Goal: Task Accomplishment & Management: Complete application form

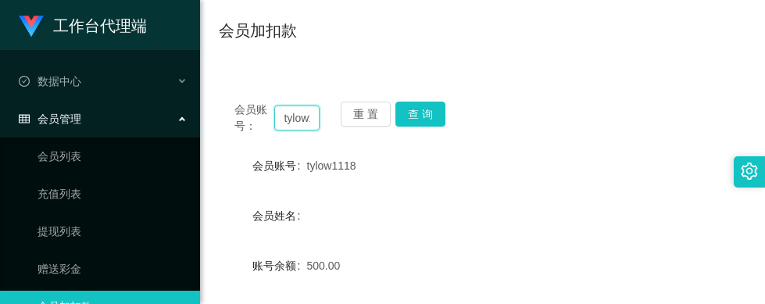
drag, startPoint x: 307, startPoint y: 118, endPoint x: 233, endPoint y: 113, distance: 74.4
click at [233, 113] on div "会员账号： tylow1118 重 置 查 询" at bounding box center [482, 118] width 527 height 33
type input "1118"
drag, startPoint x: 308, startPoint y: 116, endPoint x: 262, endPoint y: 119, distance: 46.2
click at [262, 119] on div "会员账号： 1118" at bounding box center [276, 118] width 85 height 33
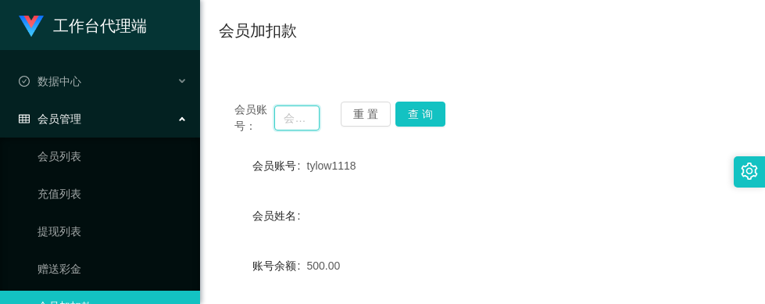
drag, startPoint x: 305, startPoint y: 118, endPoint x: 270, endPoint y: 117, distance: 35.2
click at [270, 117] on div "会员账号：" at bounding box center [276, 118] width 85 height 33
paste input "Kerlyn"
drag, startPoint x: 310, startPoint y: 120, endPoint x: 323, endPoint y: 113, distance: 15.0
click at [310, 120] on input "Kerlyn" at bounding box center [296, 117] width 45 height 25
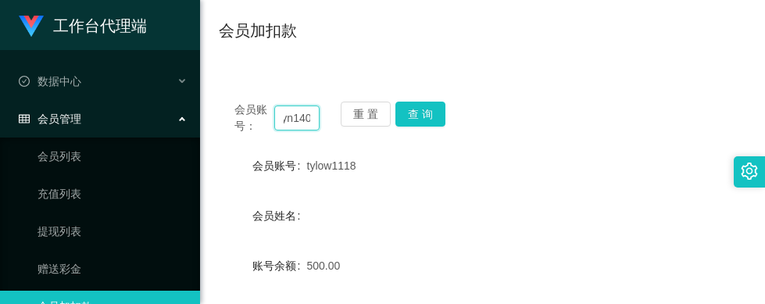
scroll to position [0, 27]
type input "Kerlyn1408"
click at [409, 108] on button "查 询" at bounding box center [420, 114] width 50 height 25
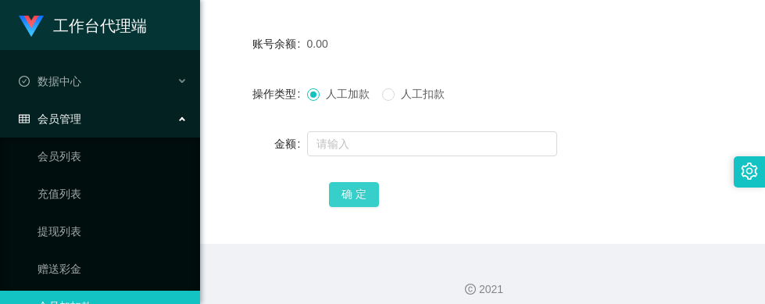
scroll to position [348, 0]
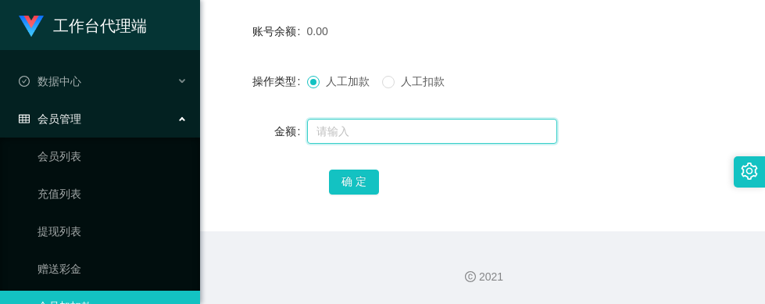
drag, startPoint x: 363, startPoint y: 133, endPoint x: 353, endPoint y: 135, distance: 9.7
click at [363, 133] on input "text" at bounding box center [432, 131] width 250 height 25
type input "100"
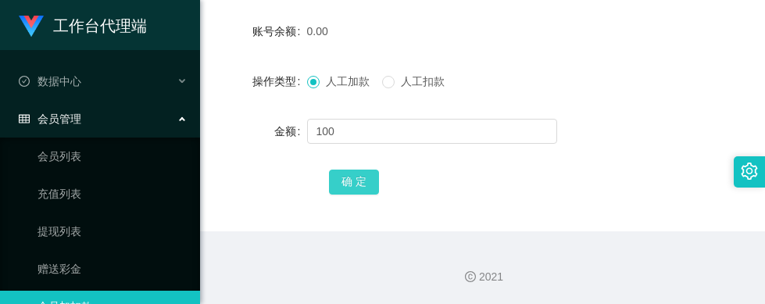
click at [340, 188] on button "确 定" at bounding box center [354, 182] width 50 height 25
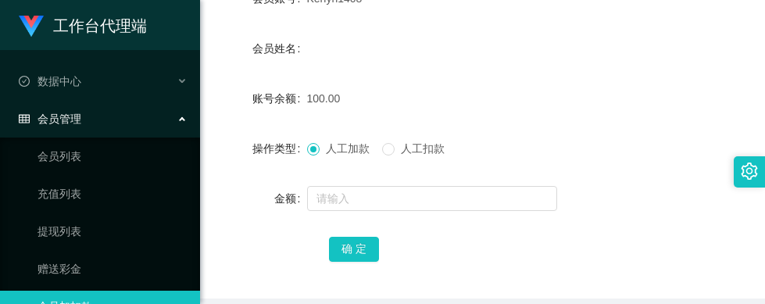
scroll to position [191, 0]
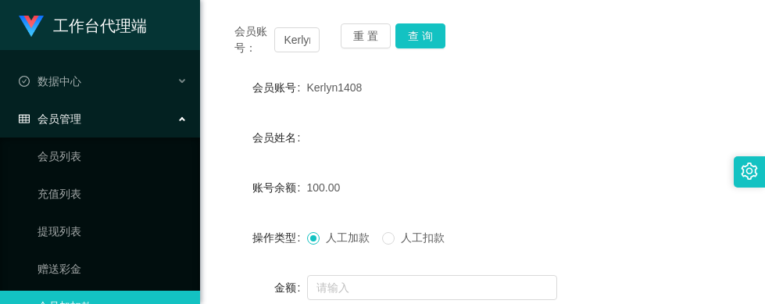
drag, startPoint x: 306, startPoint y: 88, endPoint x: 362, endPoint y: 89, distance: 55.5
click at [362, 89] on div "Kerlyn1408" at bounding box center [461, 87] width 308 height 31
copy span "Kerlyn1408"
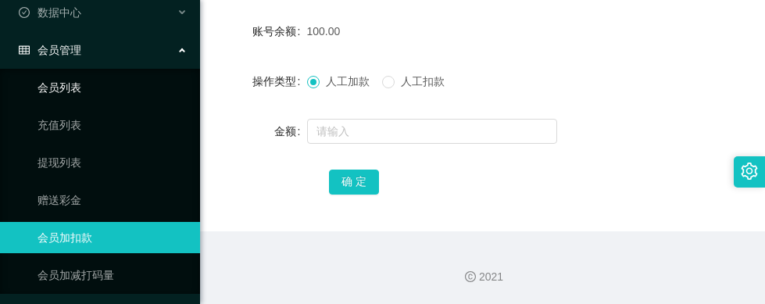
scroll to position [146, 0]
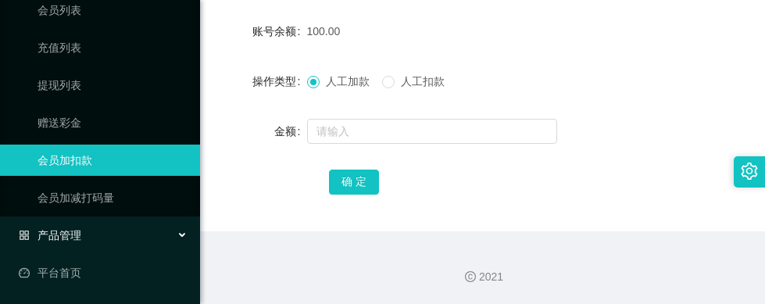
click at [94, 237] on div "产品管理" at bounding box center [100, 235] width 200 height 31
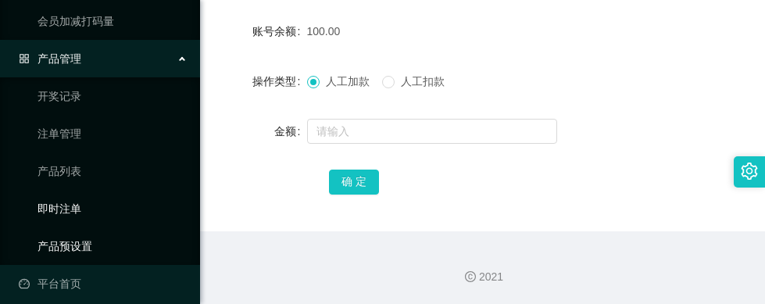
scroll to position [334, 0]
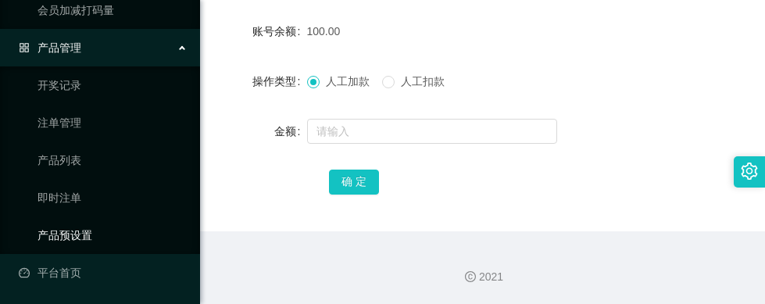
click at [84, 228] on link "产品预设置" at bounding box center [113, 235] width 150 height 31
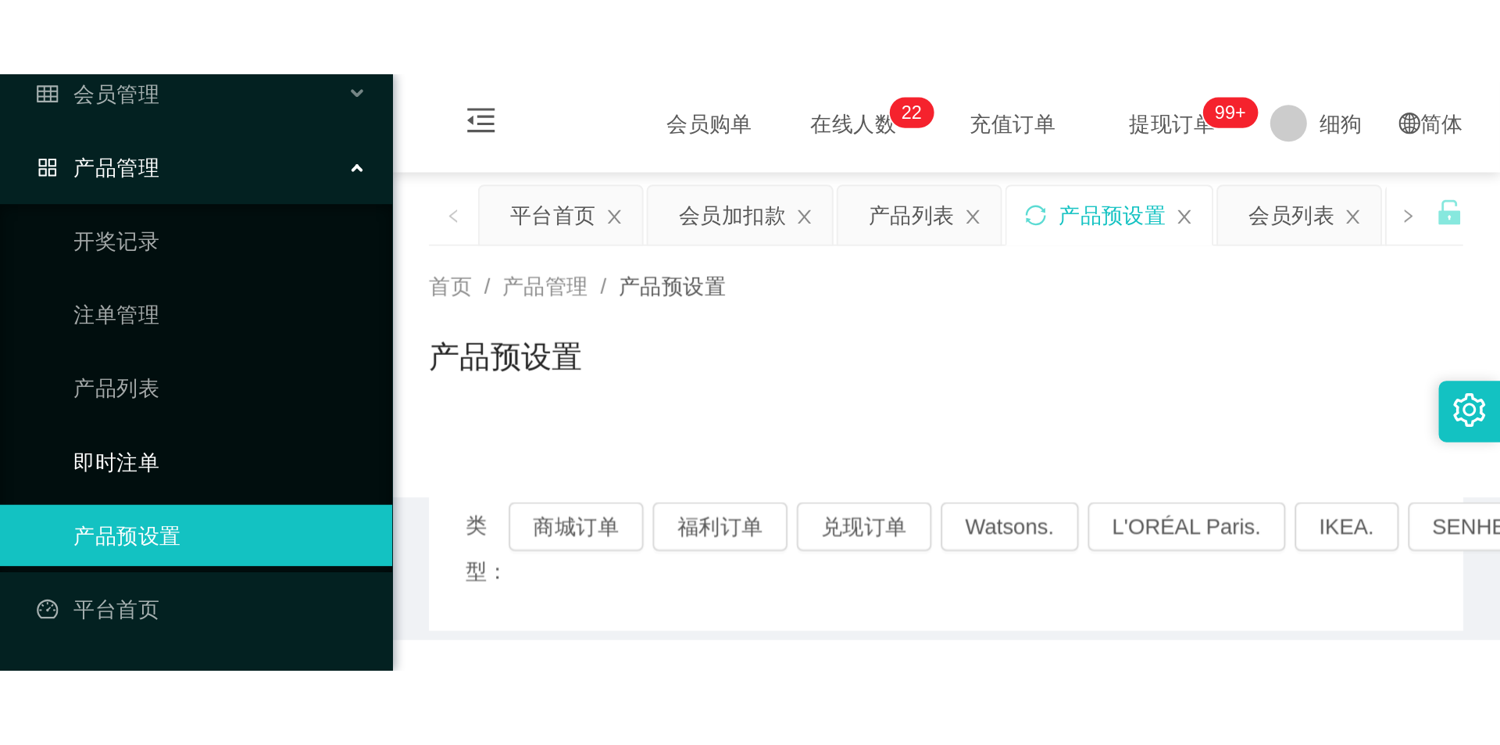
scroll to position [109, 0]
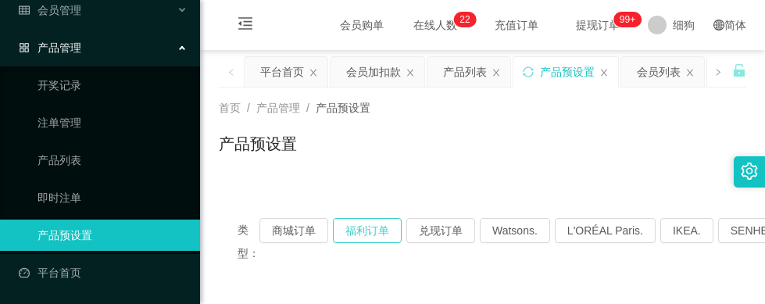
click at [357, 231] on button "福利订单" at bounding box center [367, 230] width 69 height 25
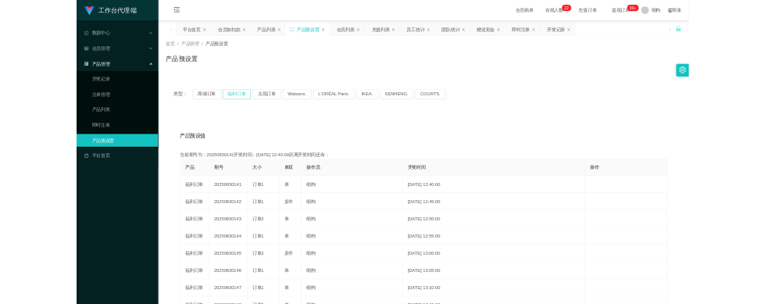
scroll to position [0, 0]
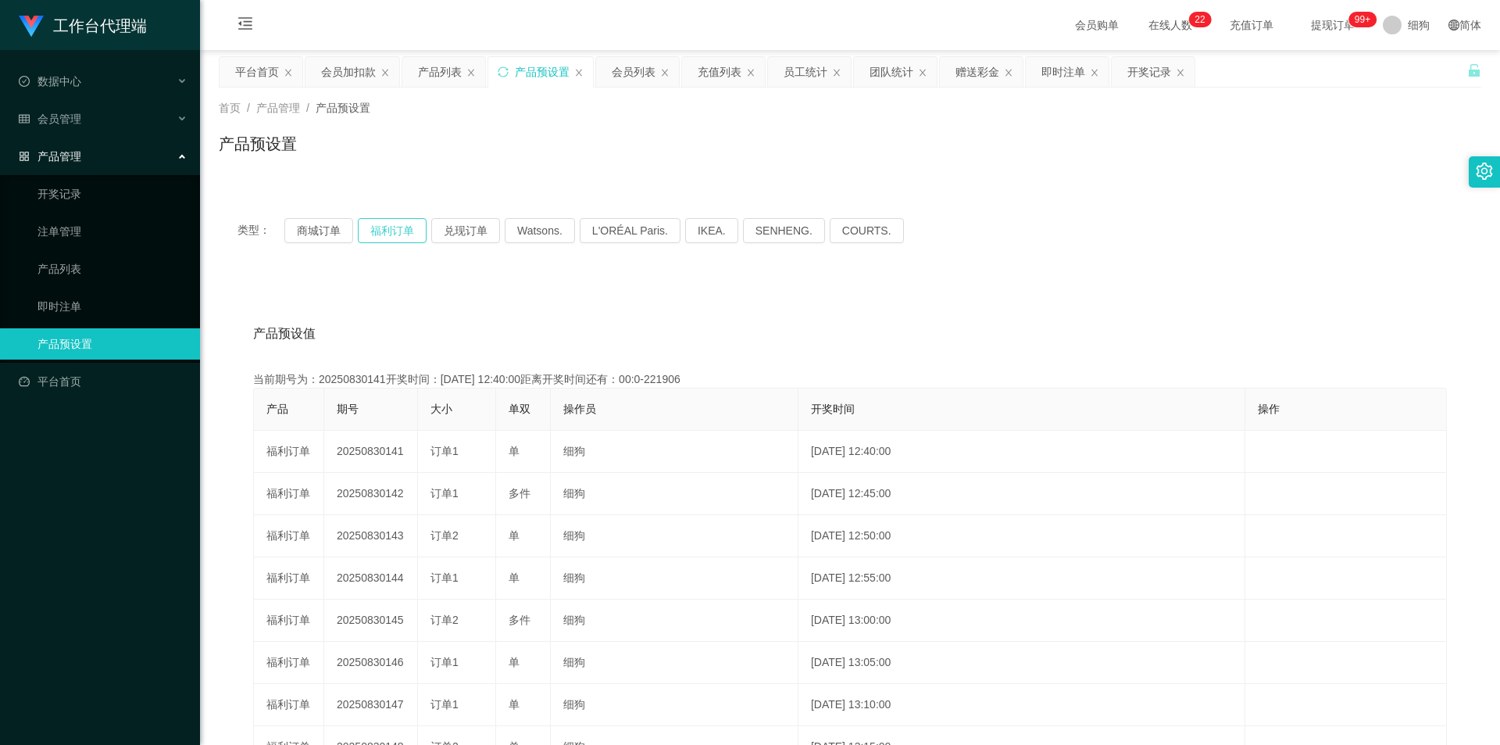
click at [395, 237] on button "福利订单" at bounding box center [392, 230] width 69 height 25
click at [764, 288] on div "产品预设值 添加期号 当前期号为：20250830141开奖时间：[DATE] 12:40:00距离开奖时间还有：00:0-126823 产品 期号 大小 单…" at bounding box center [850, 599] width 1263 height 644
click at [764, 303] on div "当前期号为：20250830142开奖时间：[DATE] 12:45:00距离开奖时间还有：04:54" at bounding box center [850, 379] width 1194 height 16
click at [85, 303] on link "产品预设置" at bounding box center [113, 343] width 150 height 31
click at [401, 222] on button "福利订单" at bounding box center [392, 230] width 69 height 25
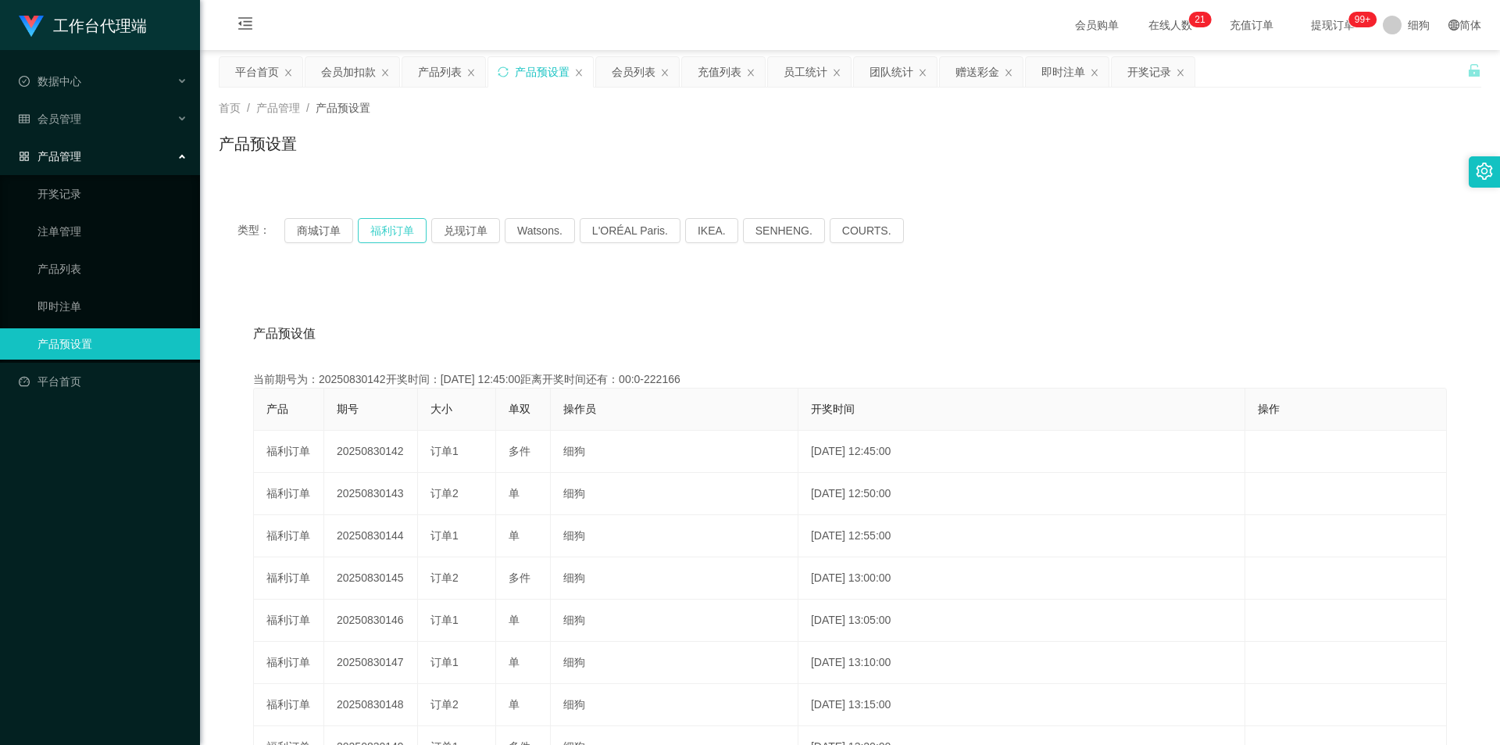
click at [401, 222] on button "福利订单" at bounding box center [392, 230] width 69 height 25
type button "k3tbw"
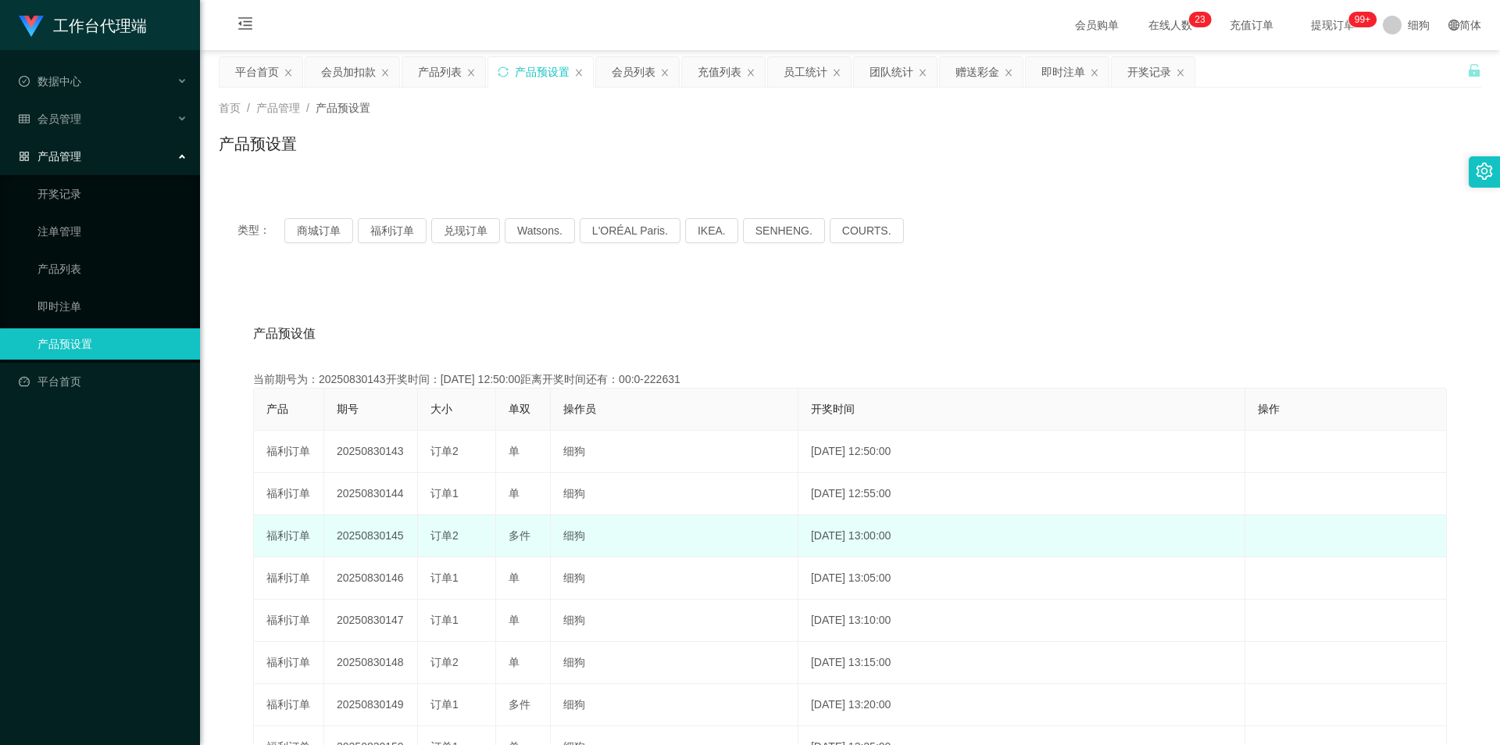
click at [664, 303] on td "细狗" at bounding box center [675, 536] width 248 height 42
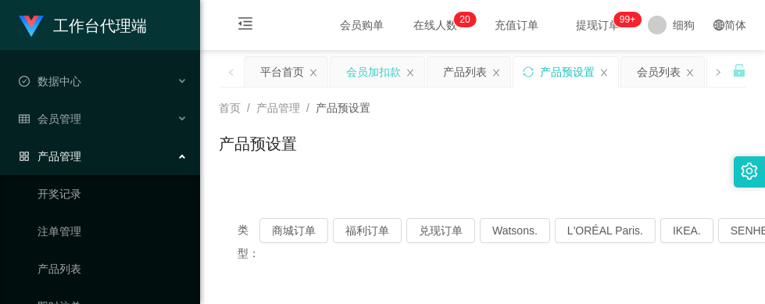
click at [374, 74] on div "会员加扣款" at bounding box center [373, 72] width 55 height 30
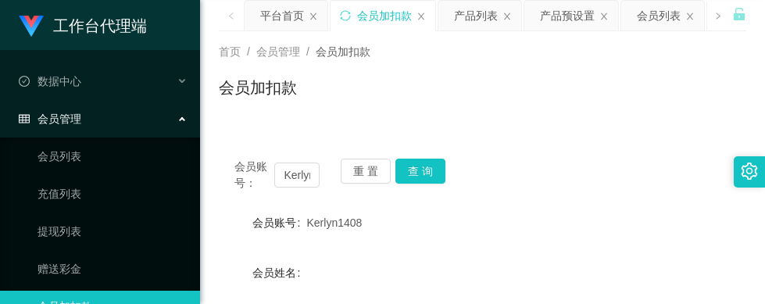
scroll to position [78, 0]
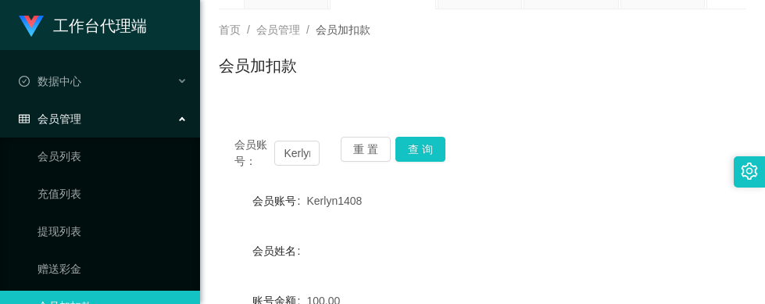
drag, startPoint x: 362, startPoint y: 205, endPoint x: 305, endPoint y: 204, distance: 57.0
click at [307, 204] on div "Kerlyn1408" at bounding box center [461, 200] width 308 height 31
copy span "Kerlyn1408"
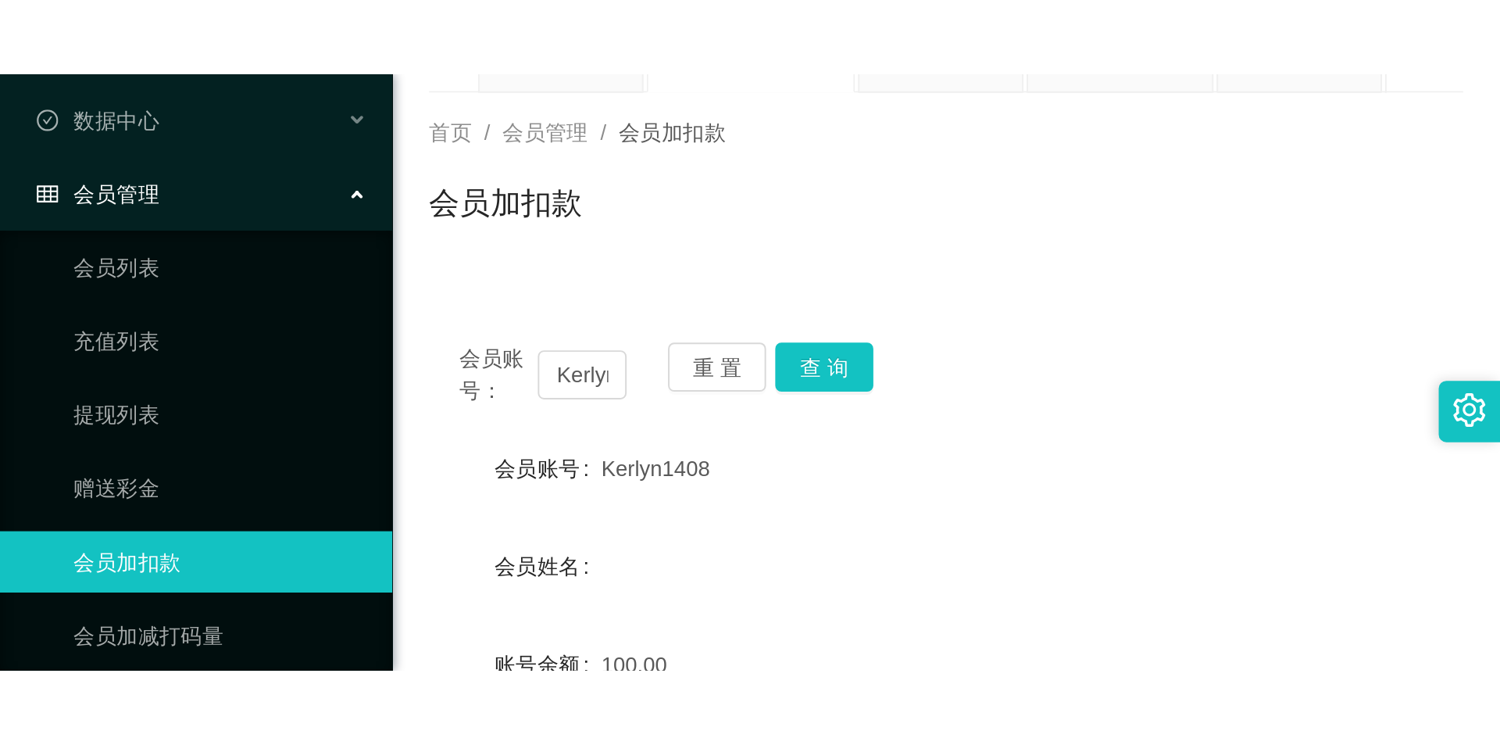
scroll to position [146, 0]
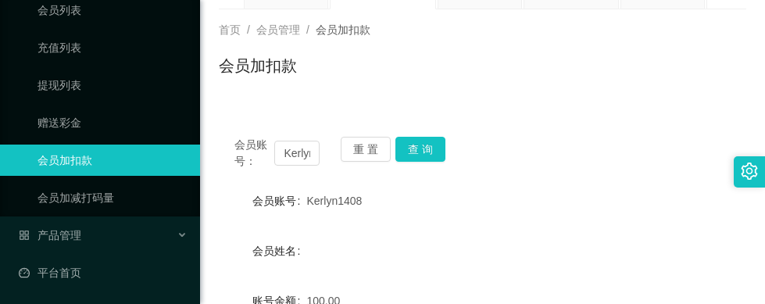
click at [527, 197] on div "Kerlyn1408" at bounding box center [461, 200] width 308 height 31
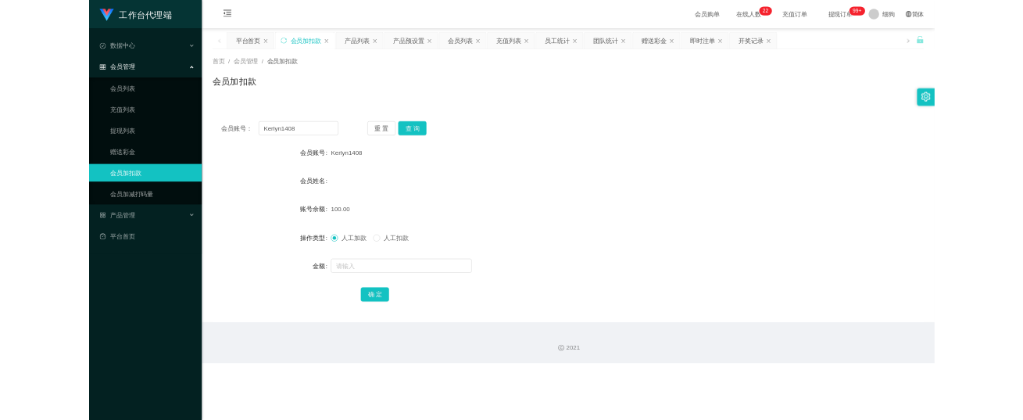
scroll to position [0, 0]
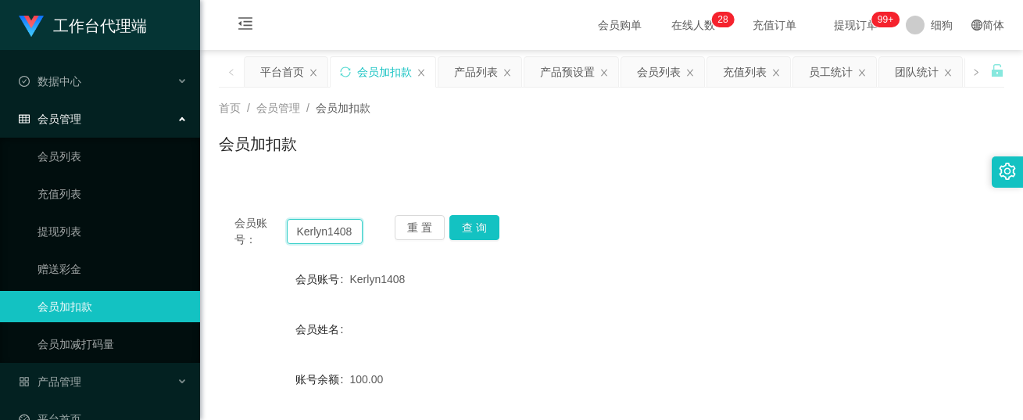
drag, startPoint x: 338, startPoint y: 230, endPoint x: 268, endPoint y: 230, distance: 70.3
click at [268, 230] on div "会员账号： Kerlyn1408" at bounding box center [298, 231] width 128 height 33
drag, startPoint x: 327, startPoint y: 230, endPoint x: 258, endPoint y: 228, distance: 69.6
click at [258, 228] on div "会员账号： 08" at bounding box center [298, 231] width 128 height 33
type input "08"
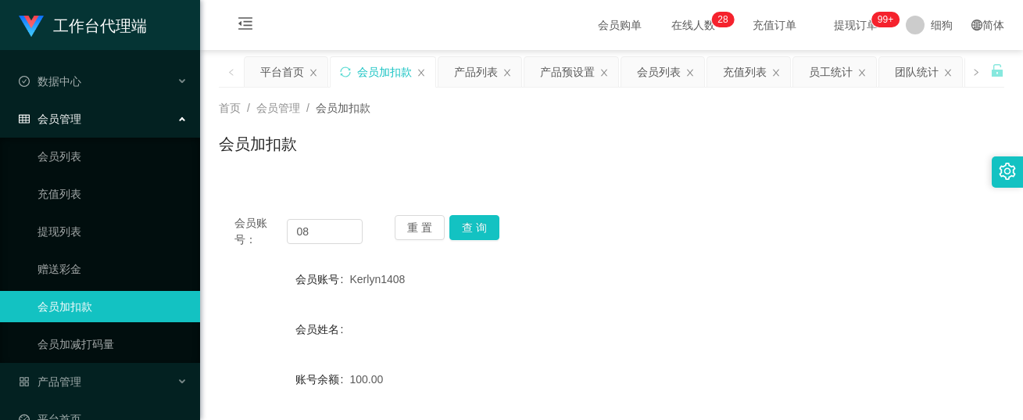
click at [258, 228] on span "会员账号：" at bounding box center [260, 231] width 52 height 33
drag, startPoint x: 314, startPoint y: 227, endPoint x: 295, endPoint y: 228, distance: 18.8
click at [295, 228] on input "08" at bounding box center [325, 231] width 76 height 25
type input "P"
type input "a"
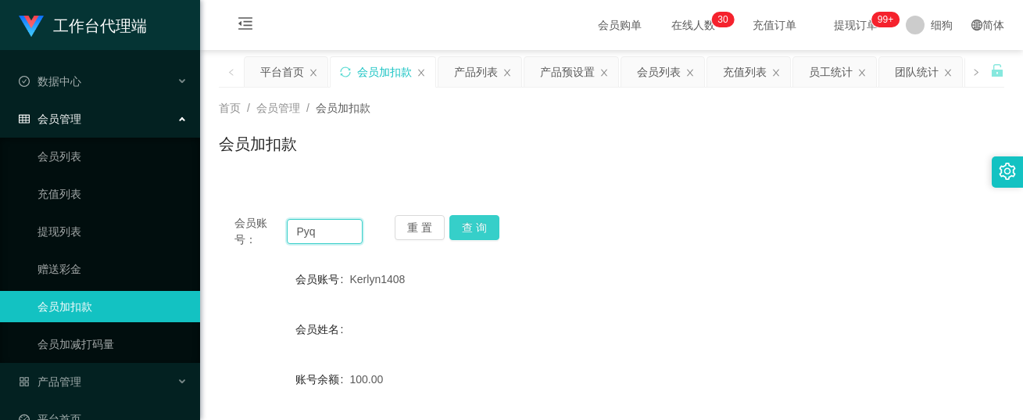
type input "Pyq"
click at [472, 226] on button "查 询" at bounding box center [474, 227] width 50 height 25
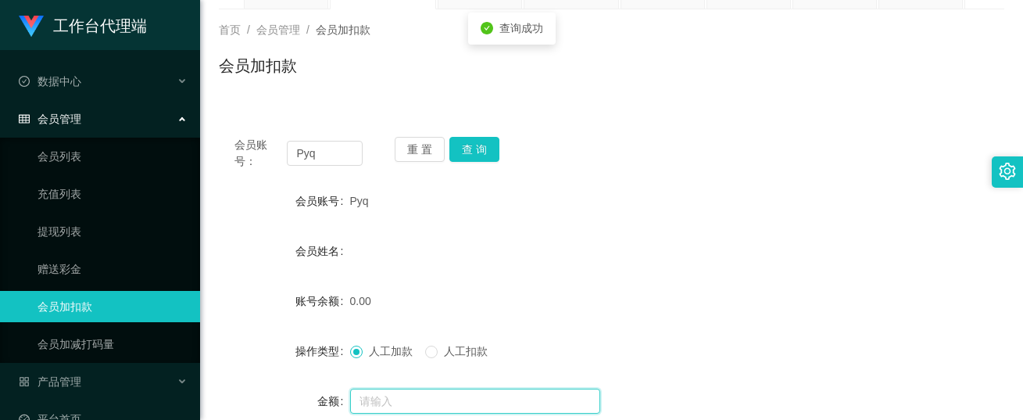
click at [393, 303] on input "text" at bounding box center [475, 400] width 250 height 25
type input "100"
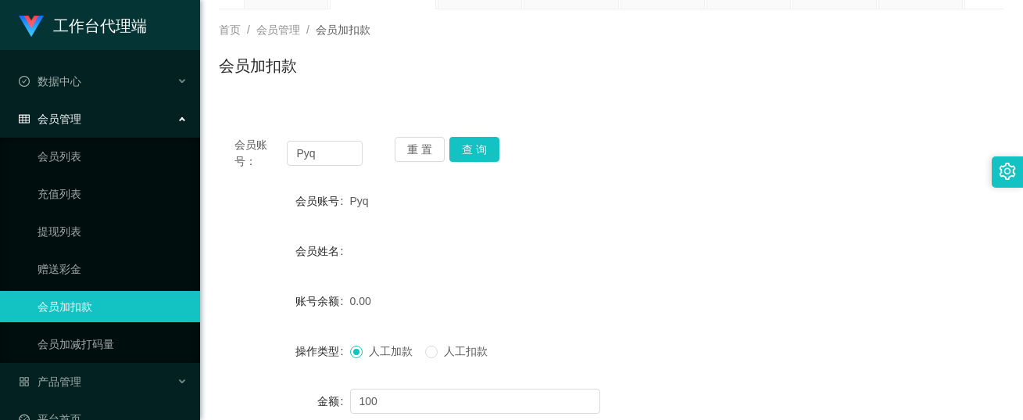
click at [492, 234] on form "会员账号 Pyq 会员姓名 账号余额 0.00 操作类型 人工加款 人工扣款 金额 100 确 定" at bounding box center [611, 325] width 785 height 281
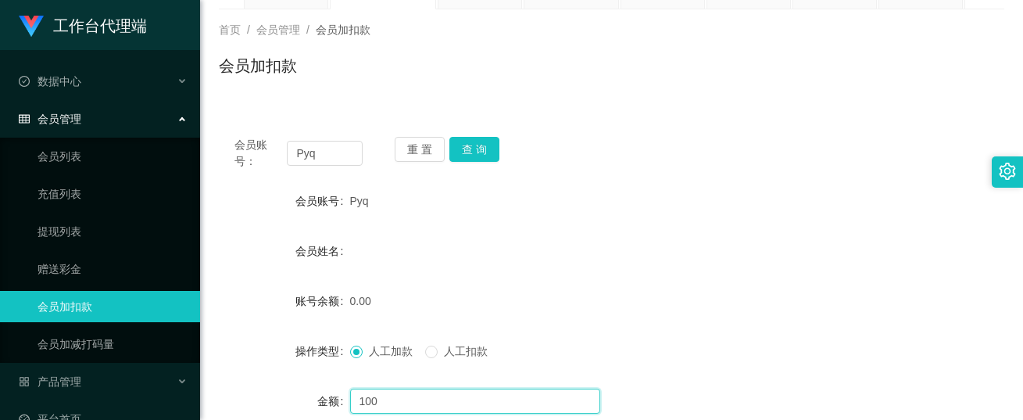
click at [428, 303] on input "100" at bounding box center [475, 400] width 250 height 25
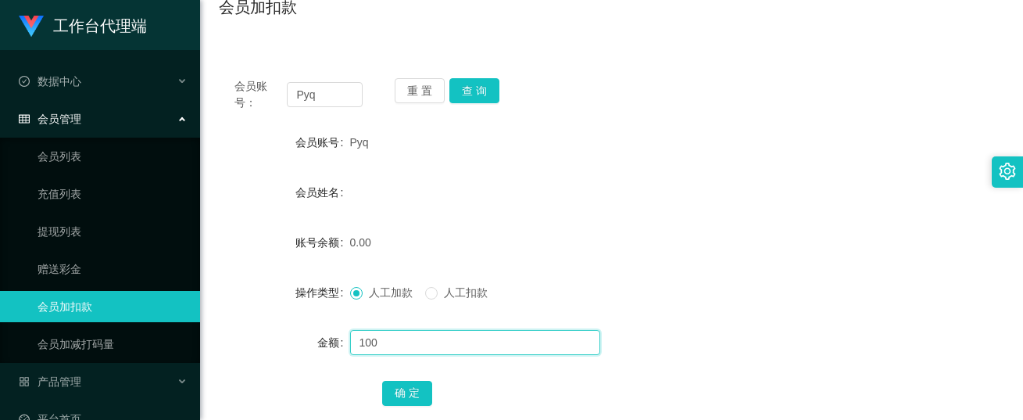
scroll to position [232, 0]
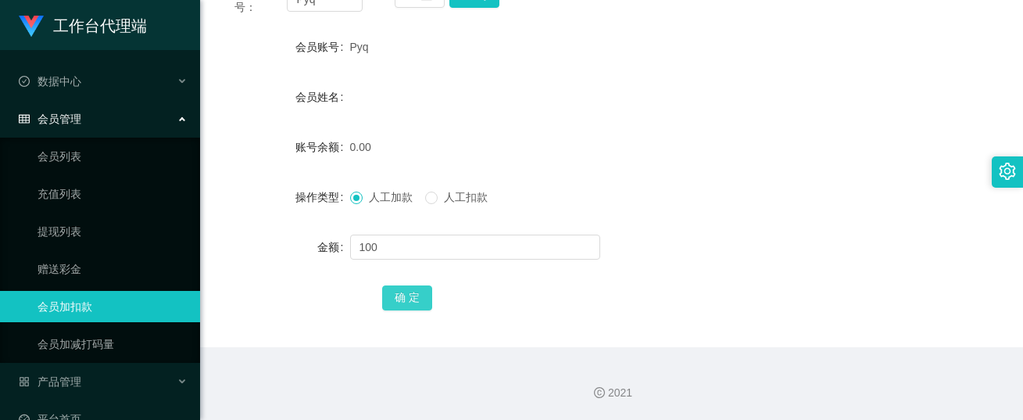
click at [410, 296] on button "确 定" at bounding box center [407, 297] width 50 height 25
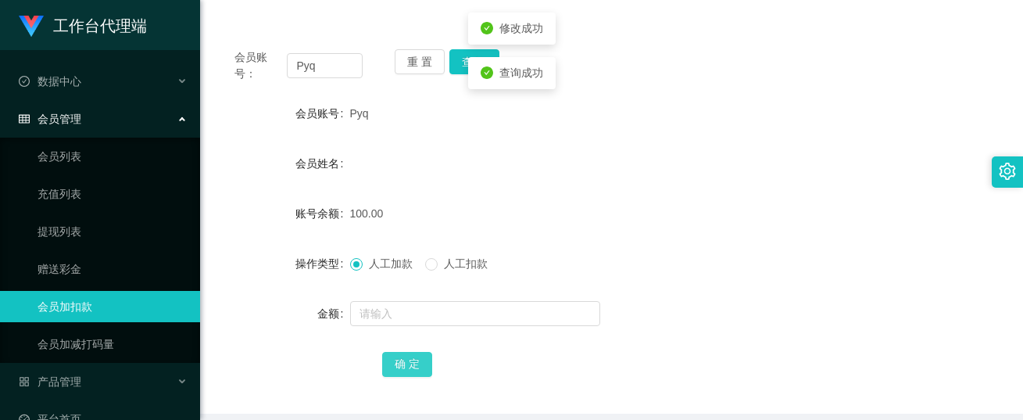
scroll to position [76, 0]
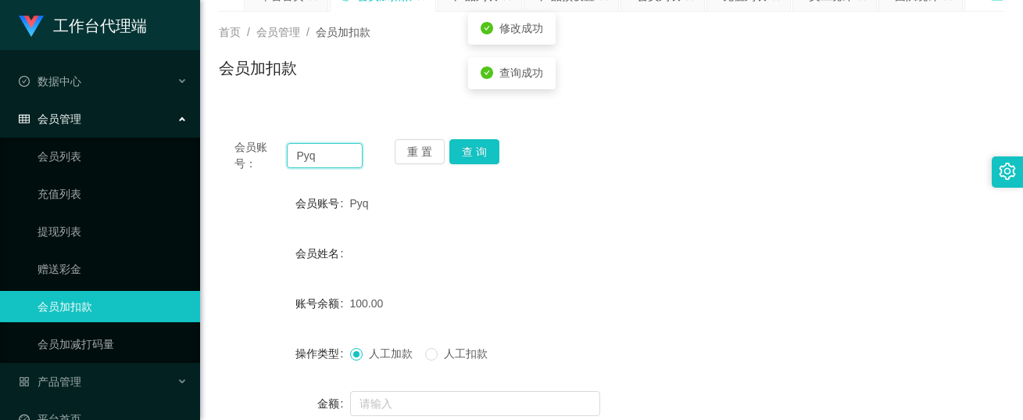
drag, startPoint x: 329, startPoint y: 162, endPoint x: 273, endPoint y: 155, distance: 55.8
click at [273, 155] on div "会员账号： Pyq" at bounding box center [298, 155] width 128 height 33
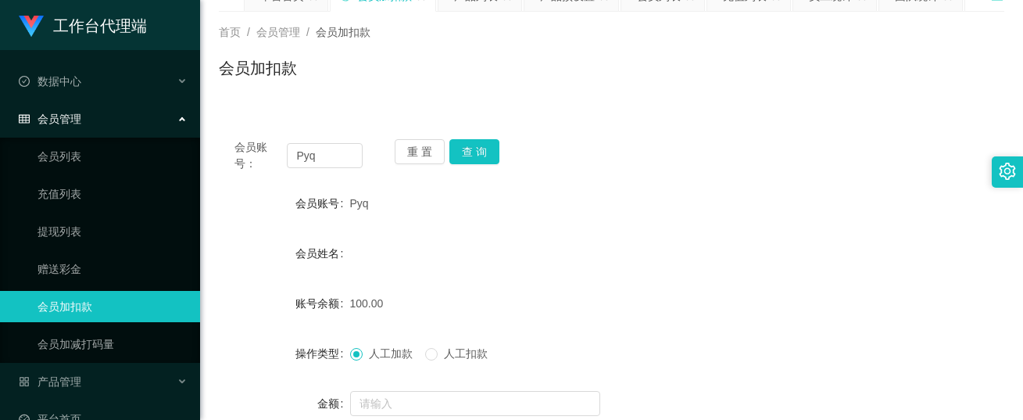
click at [684, 208] on div "Pyq" at bounding box center [579, 203] width 458 height 31
drag, startPoint x: 320, startPoint y: 155, endPoint x: 212, endPoint y: 157, distance: 108.6
click at [212, 157] on main "关闭左侧 关闭右侧 关闭其它 刷新页面 平台首页 会员加扣款 产品列表 产品预设置 会员列表 充值列表 员工统计 团队统计 赠送彩金 即时注单 开奖记录 首页…" at bounding box center [611, 238] width 823 height 529
type input "aabbcc"
click at [470, 155] on button "查 询" at bounding box center [474, 151] width 50 height 25
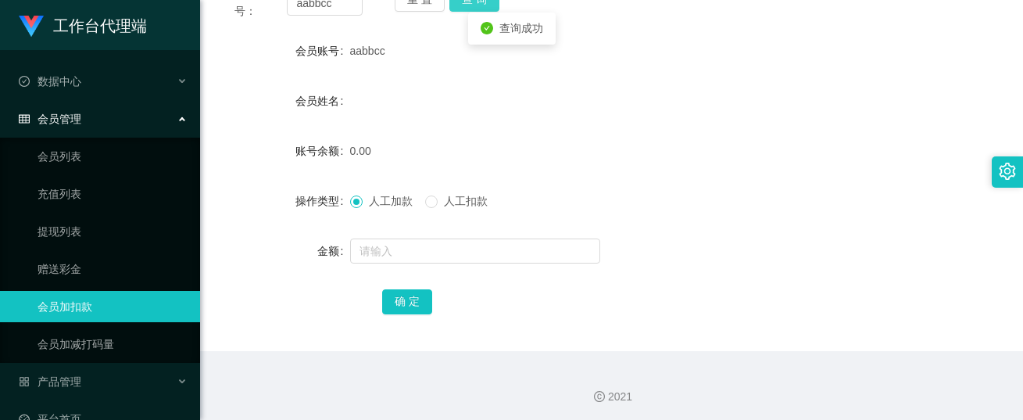
scroll to position [232, 0]
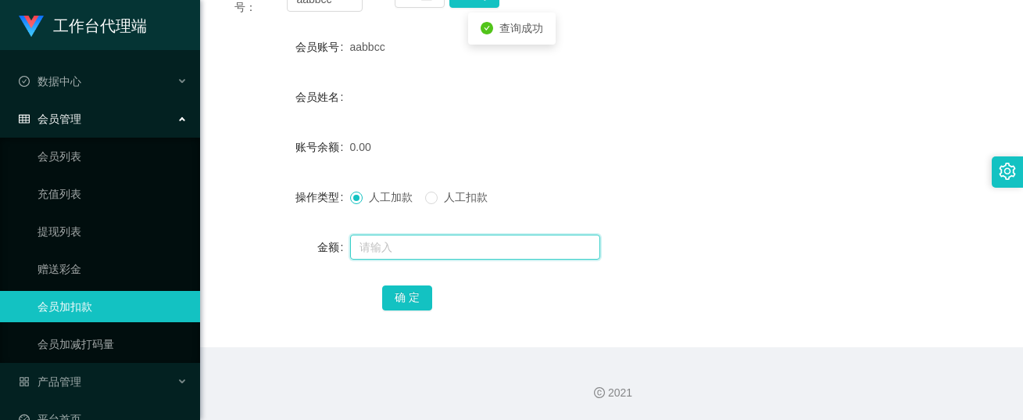
click at [404, 248] on input "text" at bounding box center [475, 246] width 250 height 25
type input "100"
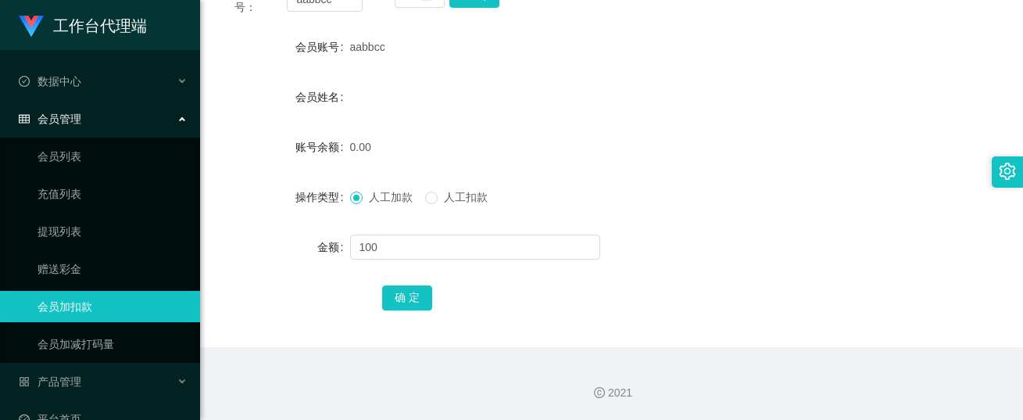
click at [577, 177] on form "会员账号 aabbcc 会员姓名 账号余额 0.00 操作类型 人工加款 人工扣款 金额 100 确 定" at bounding box center [611, 171] width 785 height 281
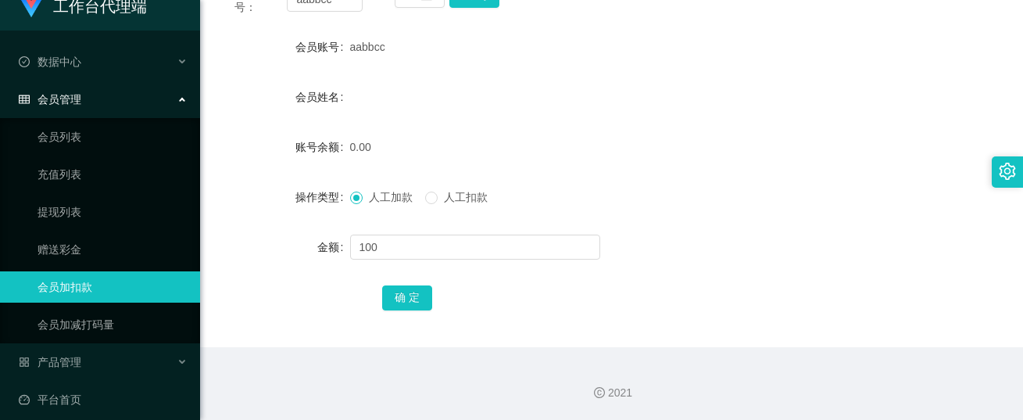
scroll to position [30, 0]
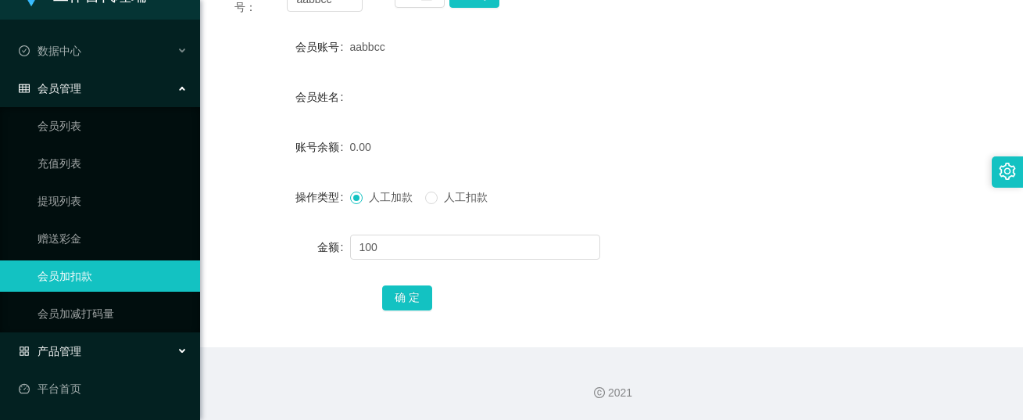
click at [74, 303] on span "产品管理" at bounding box center [50, 351] width 63 height 13
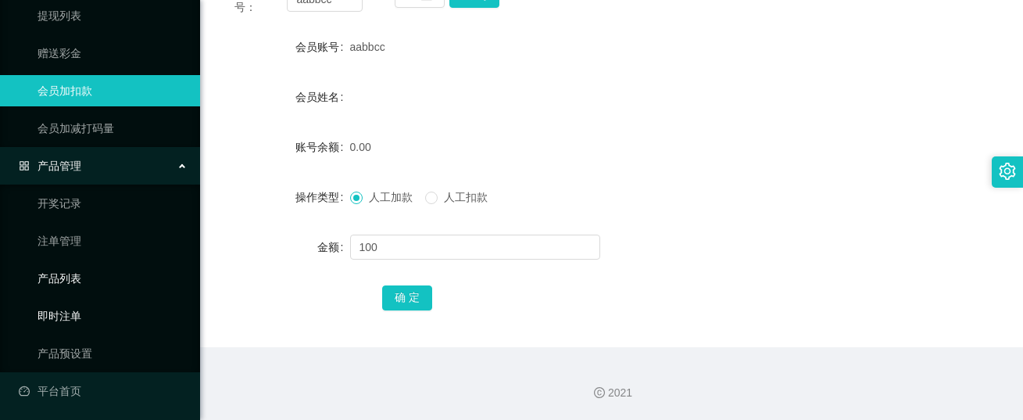
scroll to position [218, 0]
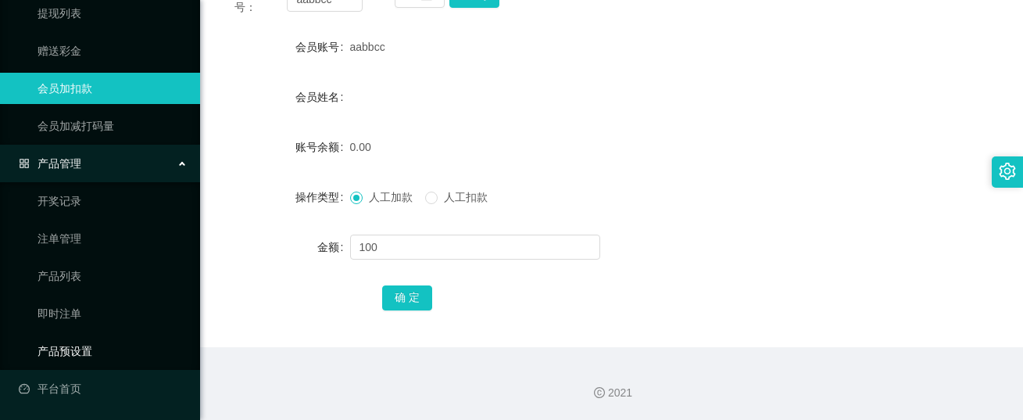
click at [84, 303] on link "产品预设置" at bounding box center [113, 350] width 150 height 31
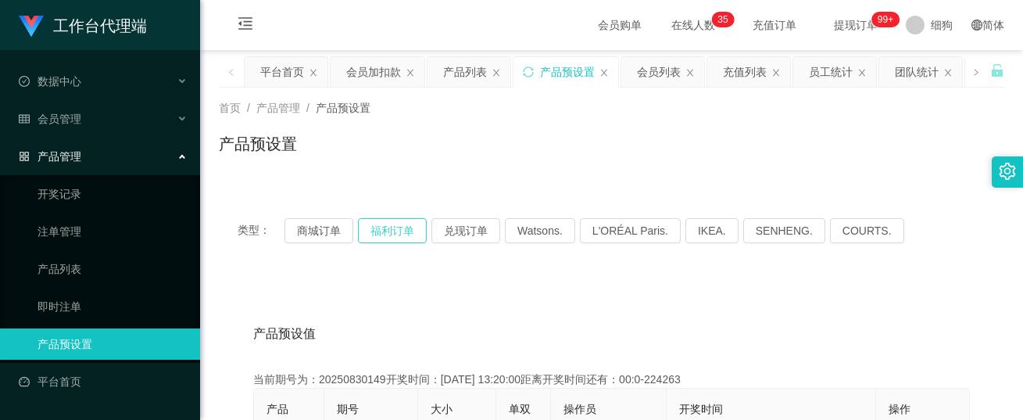
click at [388, 225] on button "福利订单" at bounding box center [392, 230] width 69 height 25
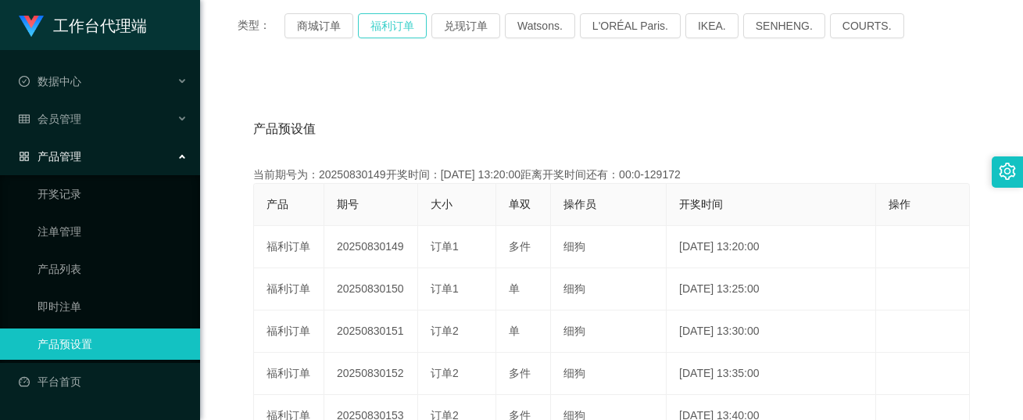
scroll to position [234, 0]
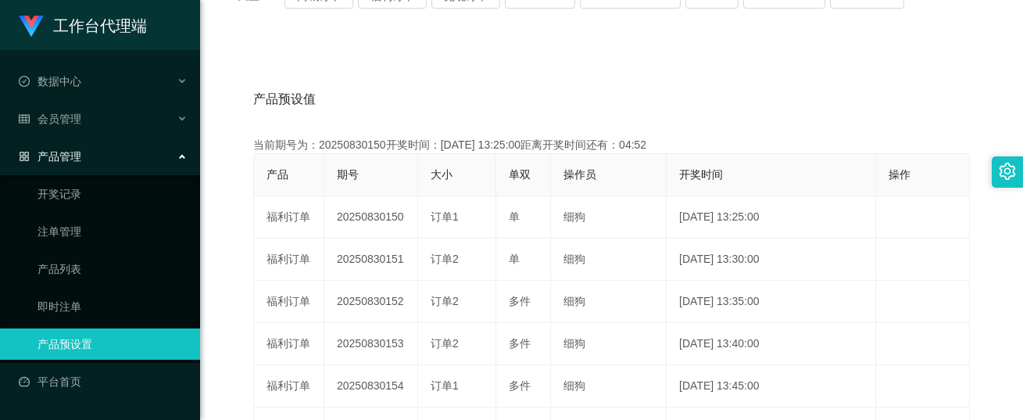
click at [764, 282] on main "关闭左侧 关闭右侧 关闭其它 刷新页面 平台首页 会员加扣款 产品列表 产品预设置 会员列表 充值列表 员工统计 团队统计 赠送彩金 即时注单 开奖记录 首页…" at bounding box center [611, 251] width 823 height 871
drag, startPoint x: 272, startPoint y: 41, endPoint x: 195, endPoint y: 71, distance: 82.1
click at [272, 41] on div "类型： 商城订单 福利订单 兑现订单 Watsons. L'ORÉAL Paris. IKEA. [GEOGRAPHIC_DATA]. COURTS. 产品预…" at bounding box center [611, 326] width 785 height 722
click at [79, 118] on span "会员管理" at bounding box center [50, 119] width 63 height 13
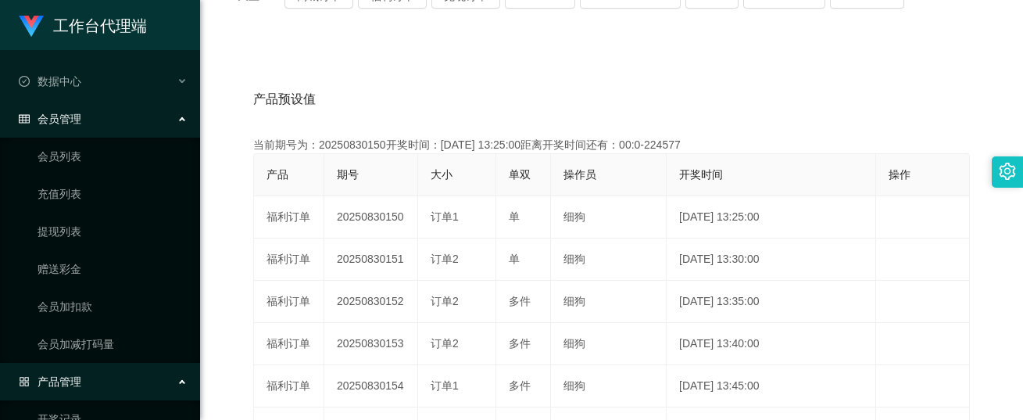
scroll to position [0, 0]
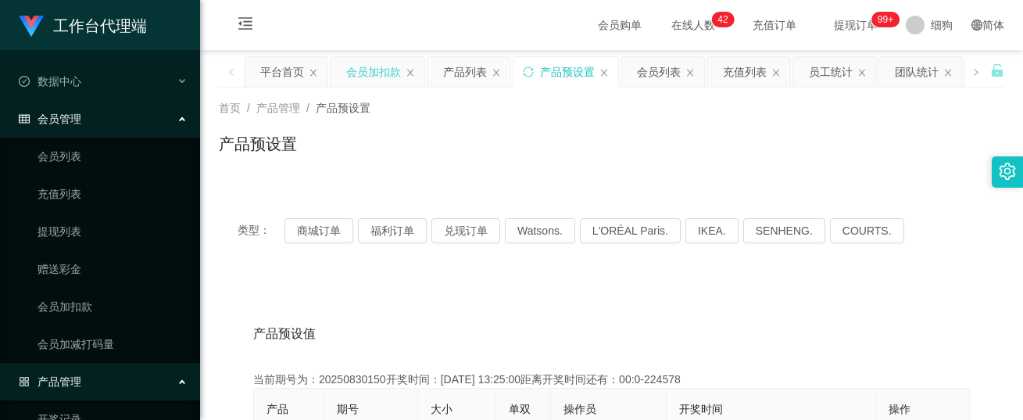
click at [375, 70] on div "会员加扣款" at bounding box center [373, 72] width 55 height 30
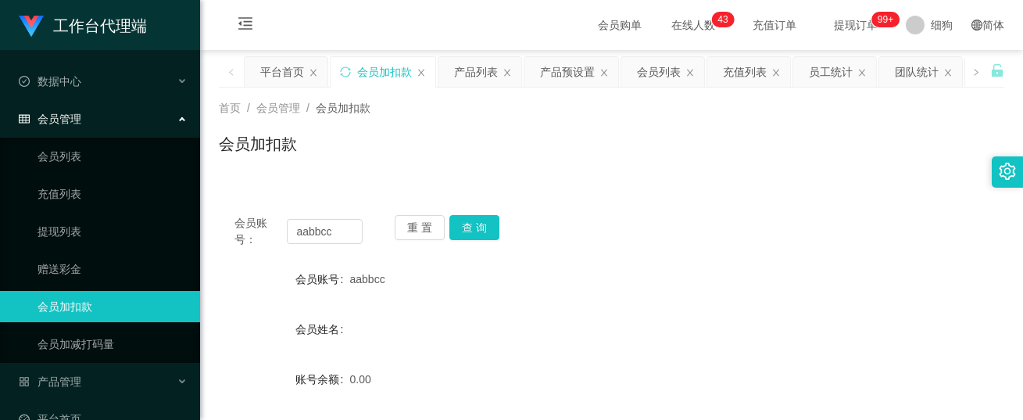
click at [663, 303] on form "会员账号 aabbcc 会员姓名 账号余额 0.00 操作类型 人工加款 人工扣款 金额 100 确 定" at bounding box center [611, 403] width 785 height 281
drag, startPoint x: 340, startPoint y: 232, endPoint x: 256, endPoint y: 227, distance: 83.8
click at [256, 227] on div "会员账号： aabbcc" at bounding box center [298, 231] width 128 height 33
type input "q"
type input "Q"
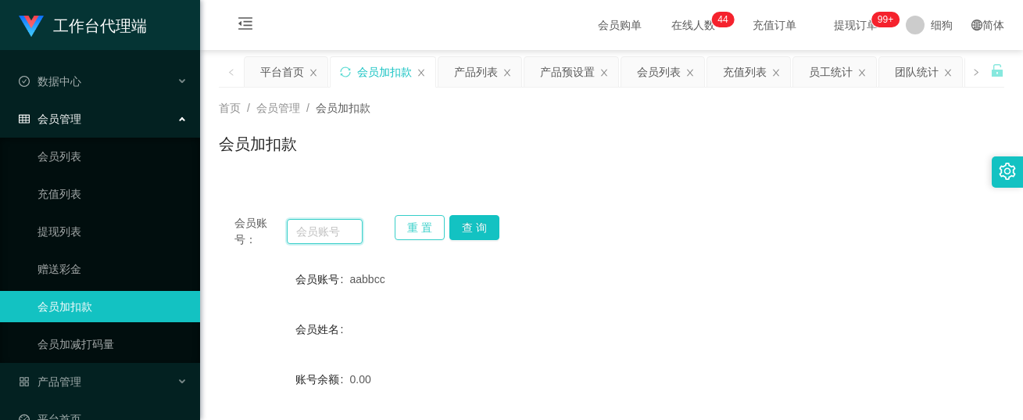
type input "p"
type input "Pyq"
click at [484, 227] on button "查 询" at bounding box center [474, 227] width 50 height 25
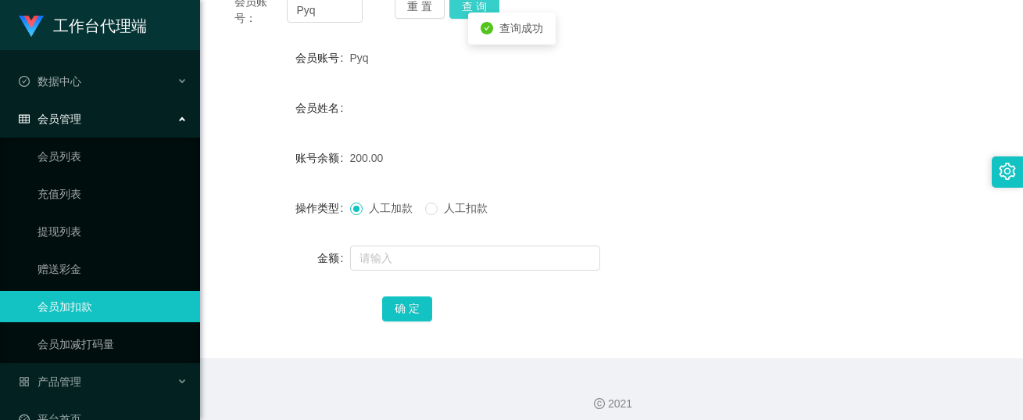
scroll to position [232, 0]
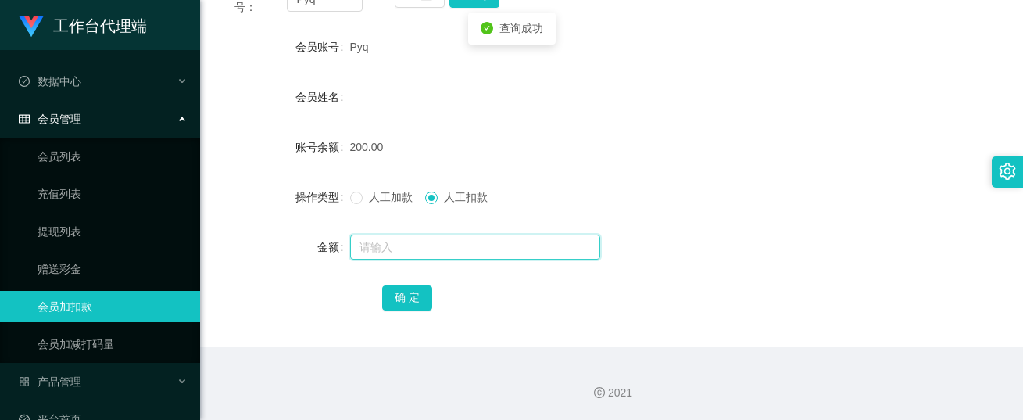
click at [409, 244] on input "text" at bounding box center [475, 246] width 250 height 25
type input "50"
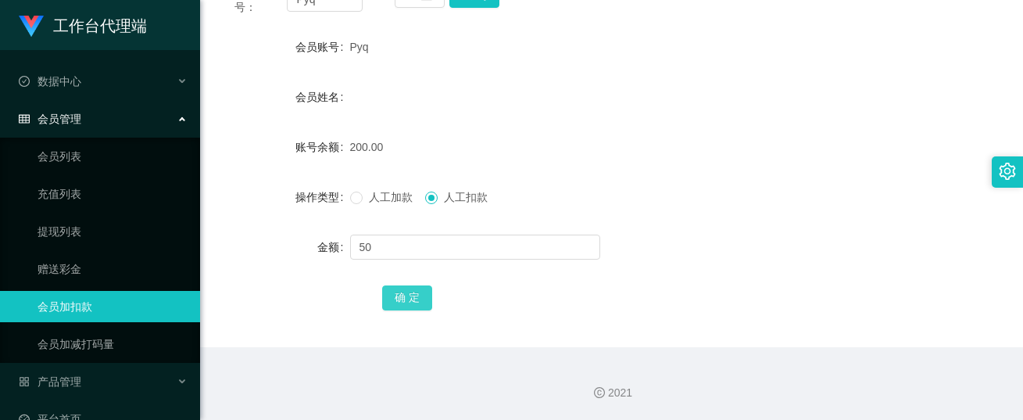
click at [392, 292] on button "确 定" at bounding box center [407, 297] width 50 height 25
drag, startPoint x: 684, startPoint y: 270, endPoint x: 550, endPoint y: 248, distance: 135.4
click at [684, 270] on form "会员账号 Pyq 会员姓名 账号余额 150.00 操作类型 人工加款 人工扣款 金额 确 定" at bounding box center [611, 171] width 785 height 281
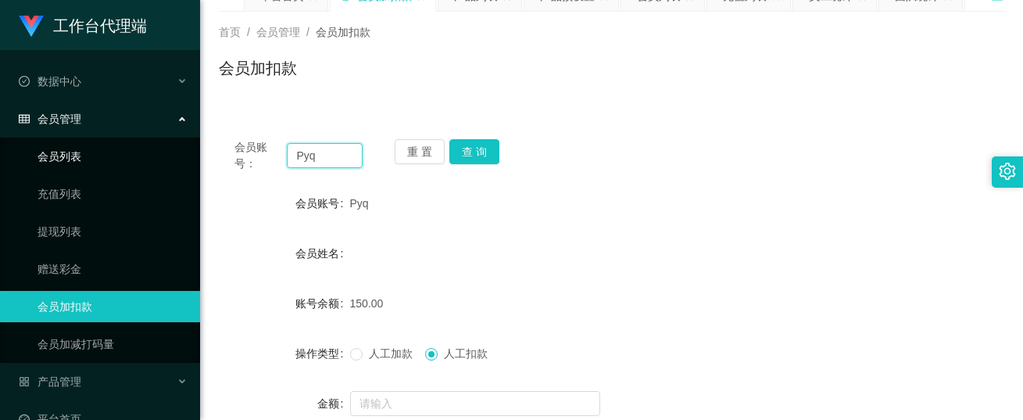
drag, startPoint x: 327, startPoint y: 153, endPoint x: 155, endPoint y: 147, distance: 171.2
click at [152, 147] on section "工作台代理端 数据中心 员工统计 团队统计 会员管理 会员列表 充值列表 提现列表 赠送彩金 会员加扣款 会员加减打码量 产品管理 开奖记录 注单管理 产品列…" at bounding box center [511, 250] width 1023 height 652
type input "aabbcc"
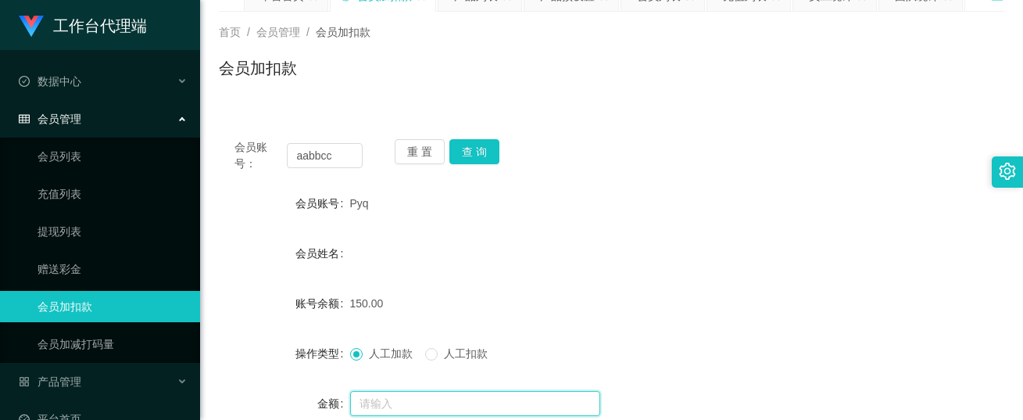
click at [392, 303] on input "text" at bounding box center [475, 403] width 250 height 25
type input "5"
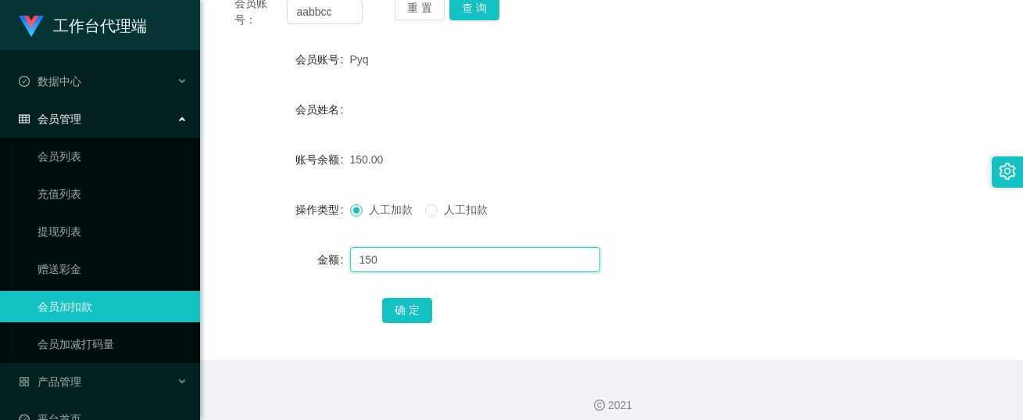
scroll to position [232, 0]
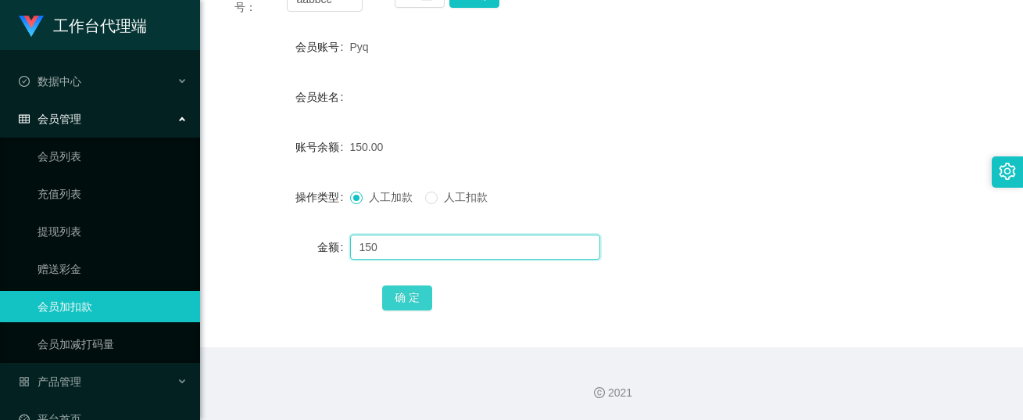
type input "150"
click at [391, 289] on button "确 定" at bounding box center [407, 297] width 50 height 25
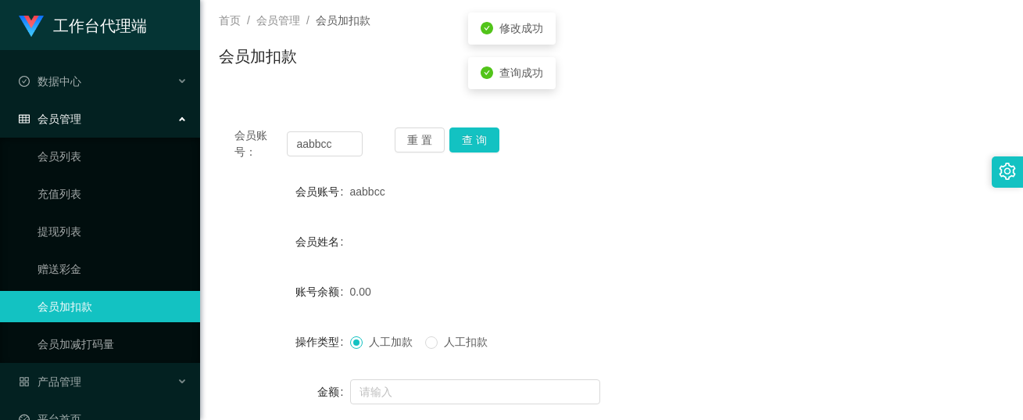
scroll to position [0, 0]
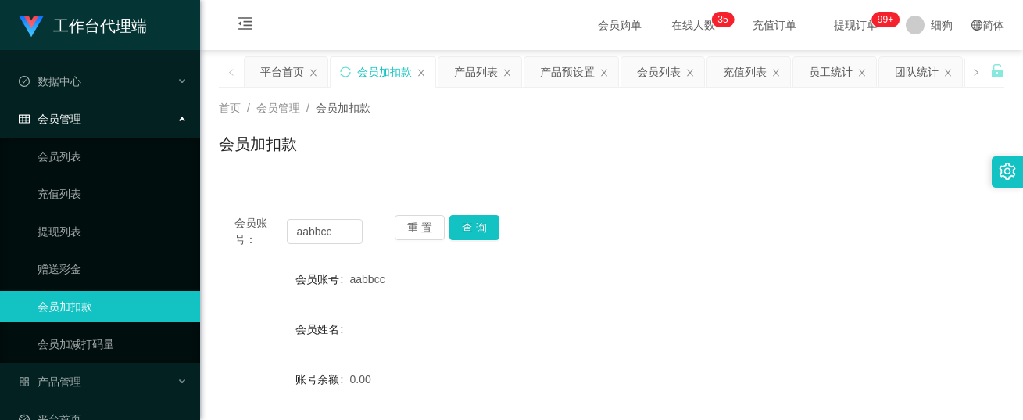
drag, startPoint x: 629, startPoint y: 263, endPoint x: 593, endPoint y: 306, distance: 56.6
click at [629, 263] on div "会员账号： aabbcc 重 置 查 询 会员账号 aabbcc 会员姓名 账号余额 0.00 操作类型 人工加款 人工扣款 金额 确 定" at bounding box center [611, 389] width 785 height 380
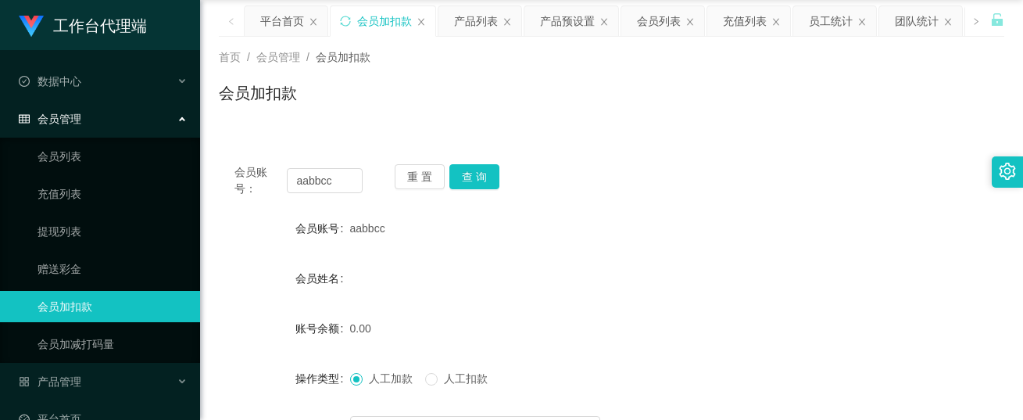
scroll to position [78, 0]
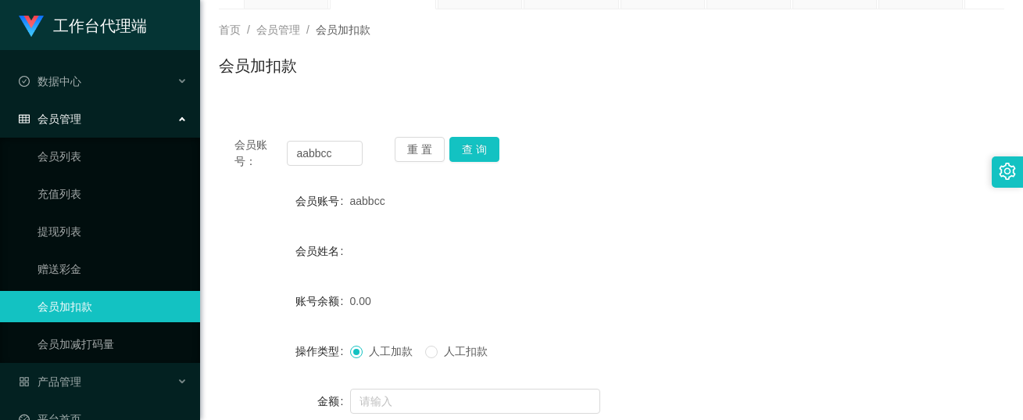
click at [474, 136] on div "会员账号： aabbcc 重 置 查 询 会员账号 aabbcc 会员姓名 账号余额 0.00 操作类型 人工加款 人工扣款 金额 确 定" at bounding box center [611, 311] width 785 height 380
click at [473, 149] on button "查 询" at bounding box center [474, 149] width 50 height 25
click at [473, 149] on button "查 询" at bounding box center [482, 149] width 67 height 25
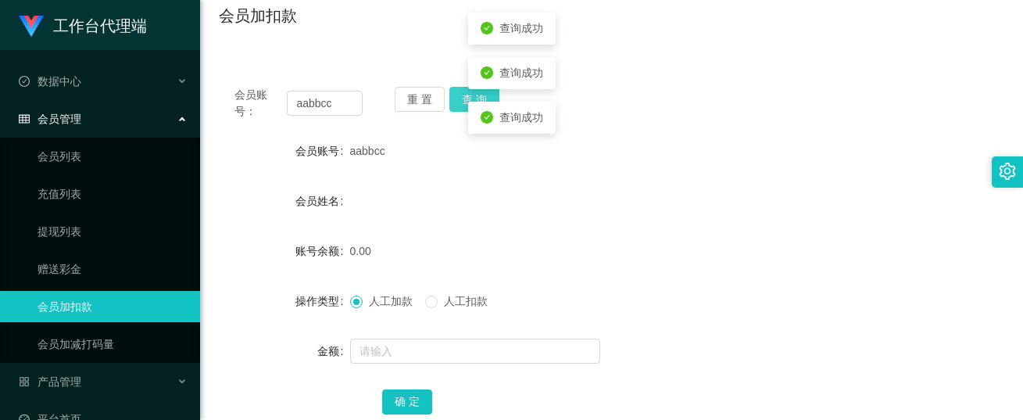
scroll to position [156, 0]
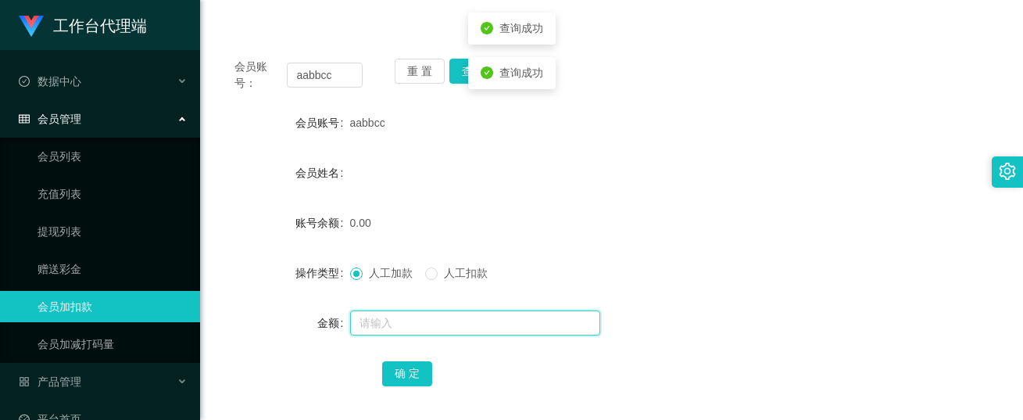
click at [380, 303] on input "text" at bounding box center [475, 322] width 250 height 25
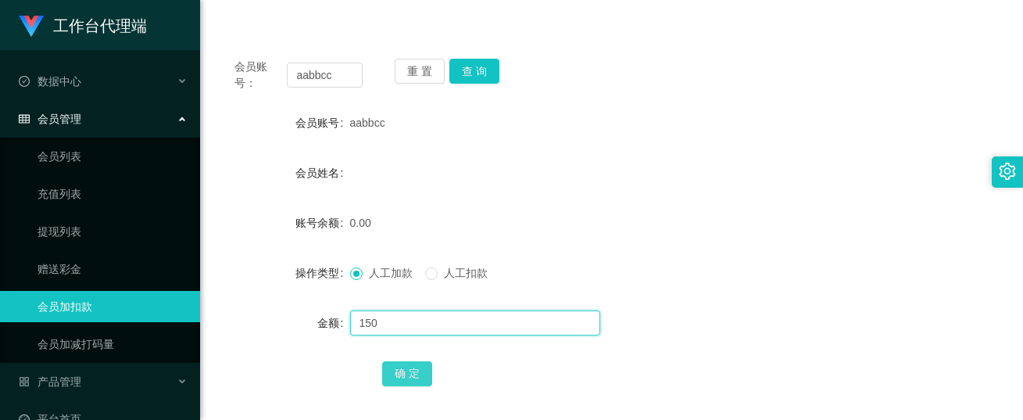
type input "150"
click at [406, 303] on button "确 定" at bounding box center [407, 373] width 50 height 25
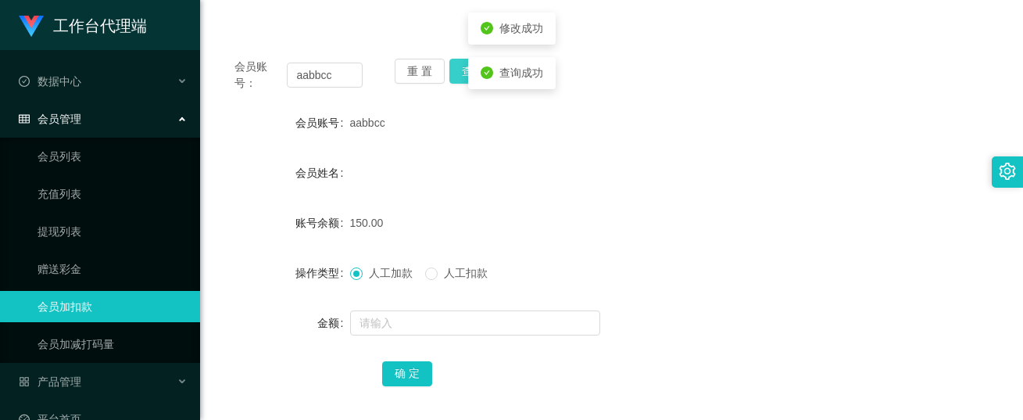
click at [458, 71] on button "查 询" at bounding box center [474, 71] width 50 height 25
click at [458, 71] on div "重 置 查 询" at bounding box center [459, 75] width 128 height 33
click at [638, 225] on div "150.00" at bounding box center [579, 222] width 458 height 31
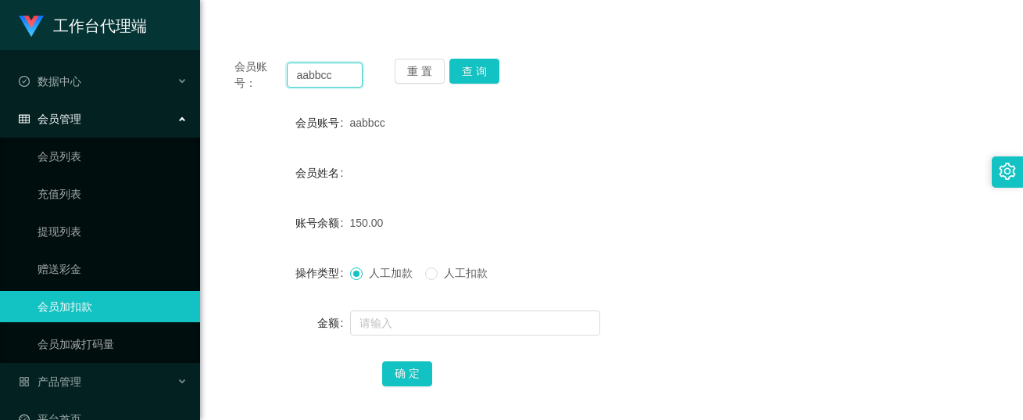
drag, startPoint x: 334, startPoint y: 80, endPoint x: 299, endPoint y: 73, distance: 34.9
click at [299, 73] on input "aabbcc" at bounding box center [325, 75] width 76 height 25
type input "a"
type input "Pyq"
click at [473, 63] on button "查 询" at bounding box center [474, 71] width 50 height 25
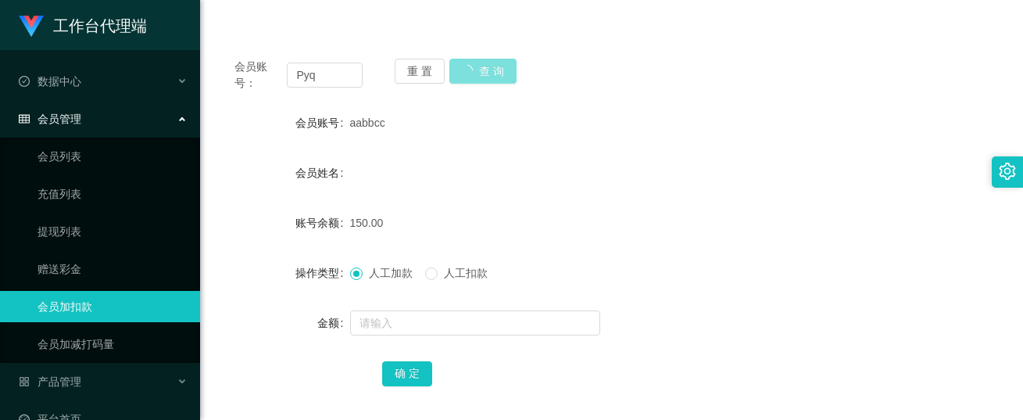
click at [473, 63] on button "查 询" at bounding box center [482, 71] width 67 height 25
click at [473, 63] on div "查询成功" at bounding box center [512, 73] width 88 height 32
click at [438, 268] on span at bounding box center [431, 273] width 13 height 13
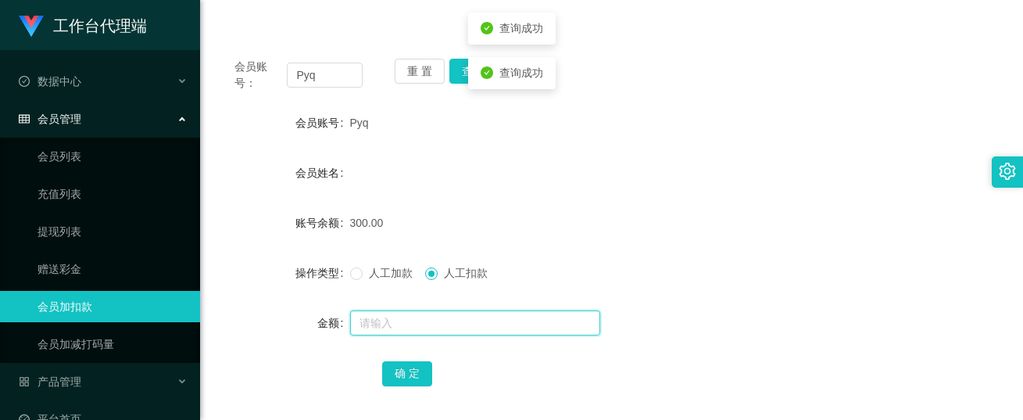
click at [393, 303] on input "text" at bounding box center [475, 322] width 250 height 25
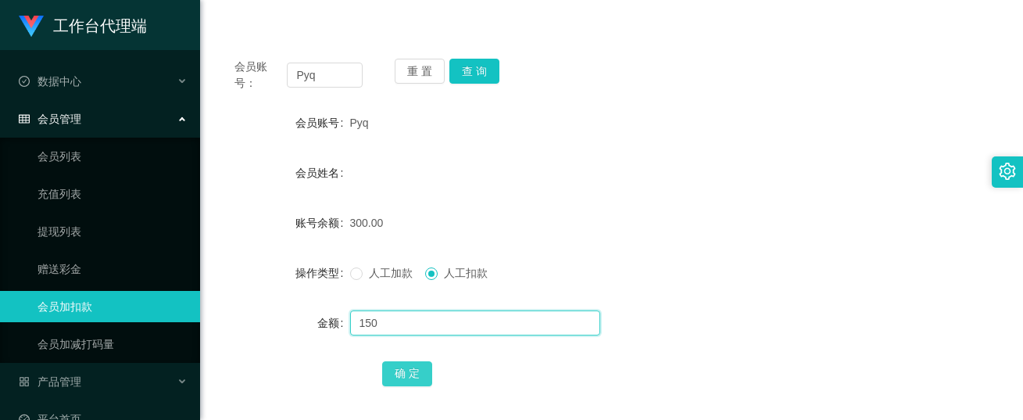
type input "150"
click at [403, 303] on button "确 定" at bounding box center [407, 373] width 50 height 25
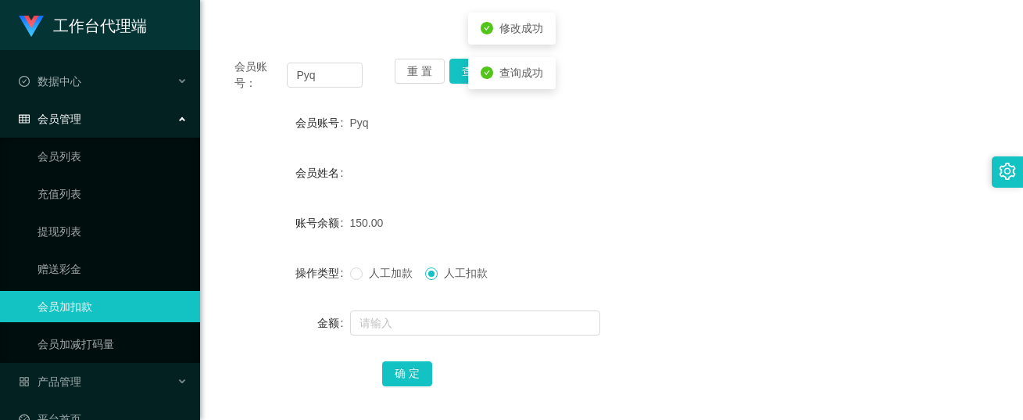
click at [516, 192] on form "会员账号 Pyq 会员姓名 账号余额 150.00 操作类型 人工加款 人工扣款 金额 确 定" at bounding box center [611, 247] width 785 height 281
